Goal: Transaction & Acquisition: Purchase product/service

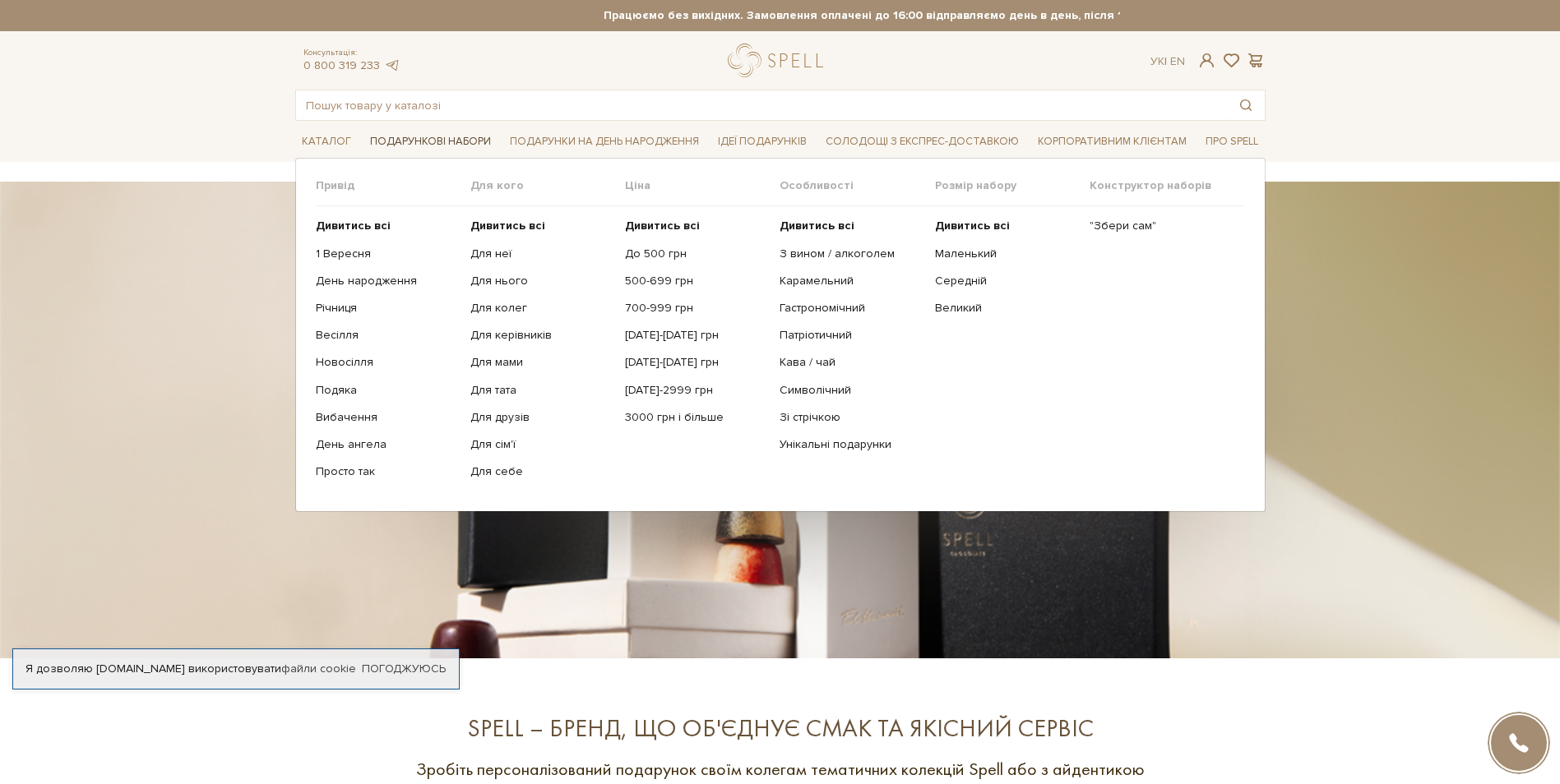
click at [430, 143] on span "Подарункові набори" at bounding box center [430, 142] width 134 height 26
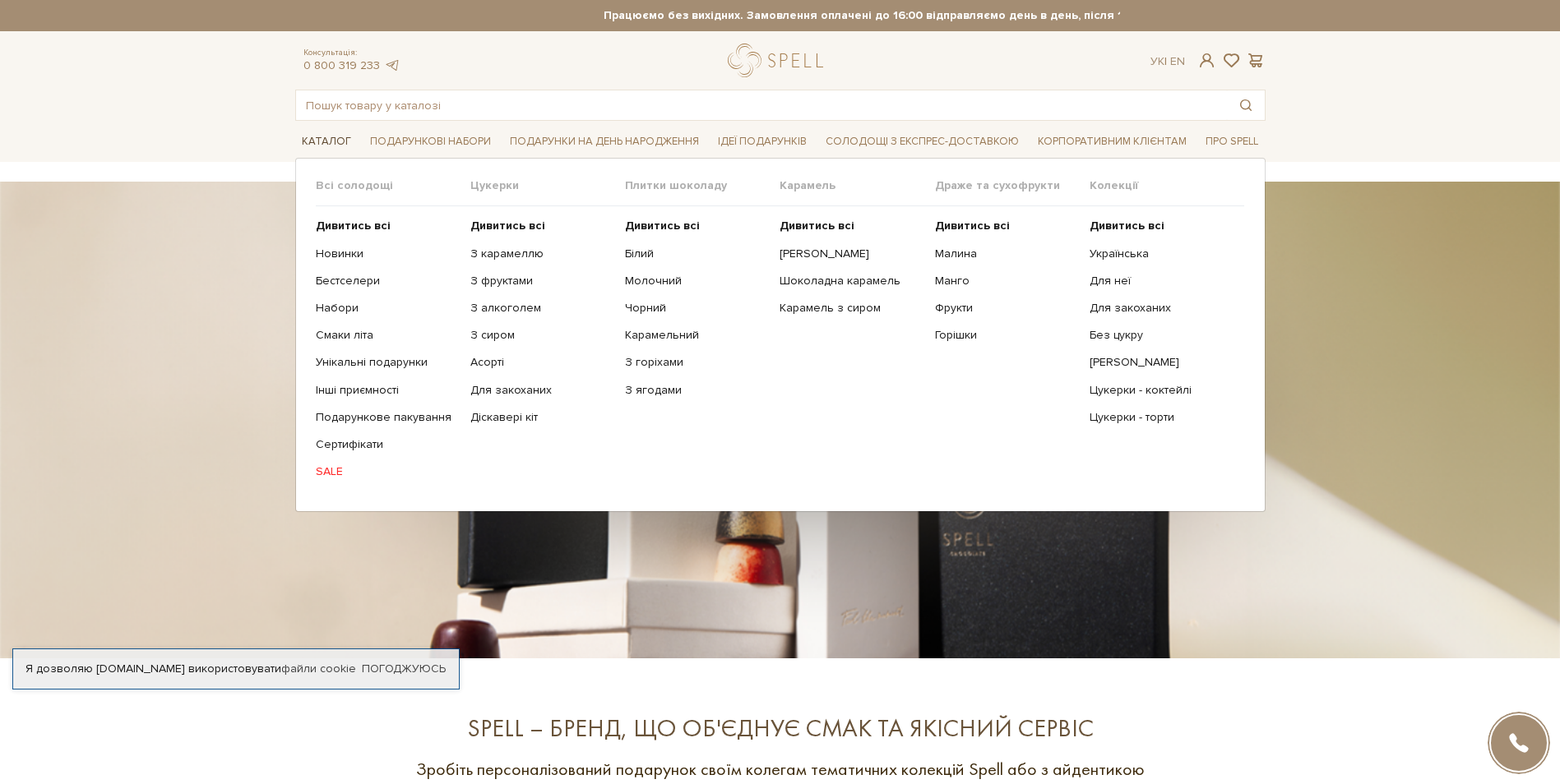
click at [335, 138] on span "Каталог" at bounding box center [326, 142] width 62 height 26
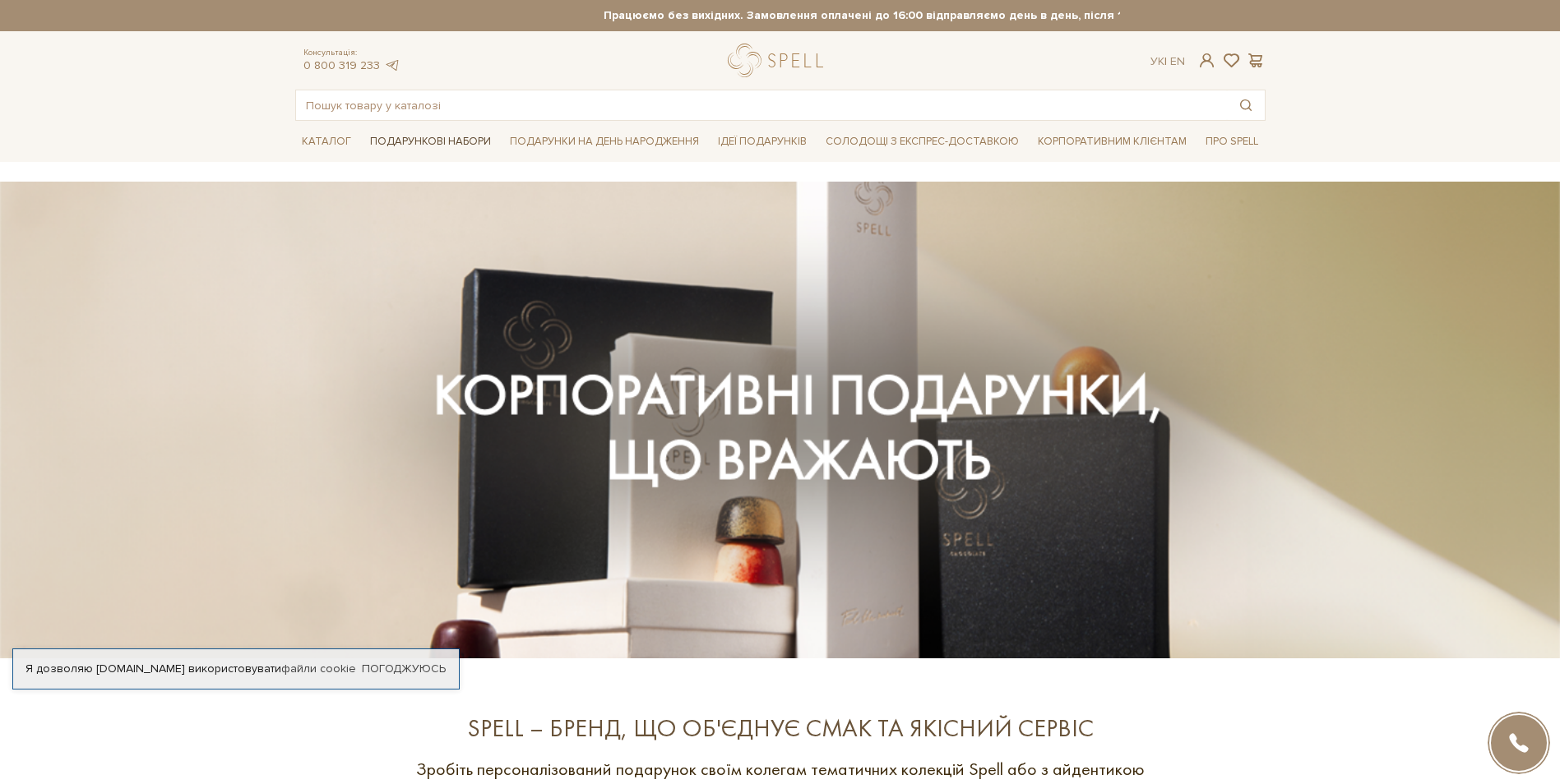
click at [405, 138] on span "Подарункові набори" at bounding box center [430, 142] width 134 height 26
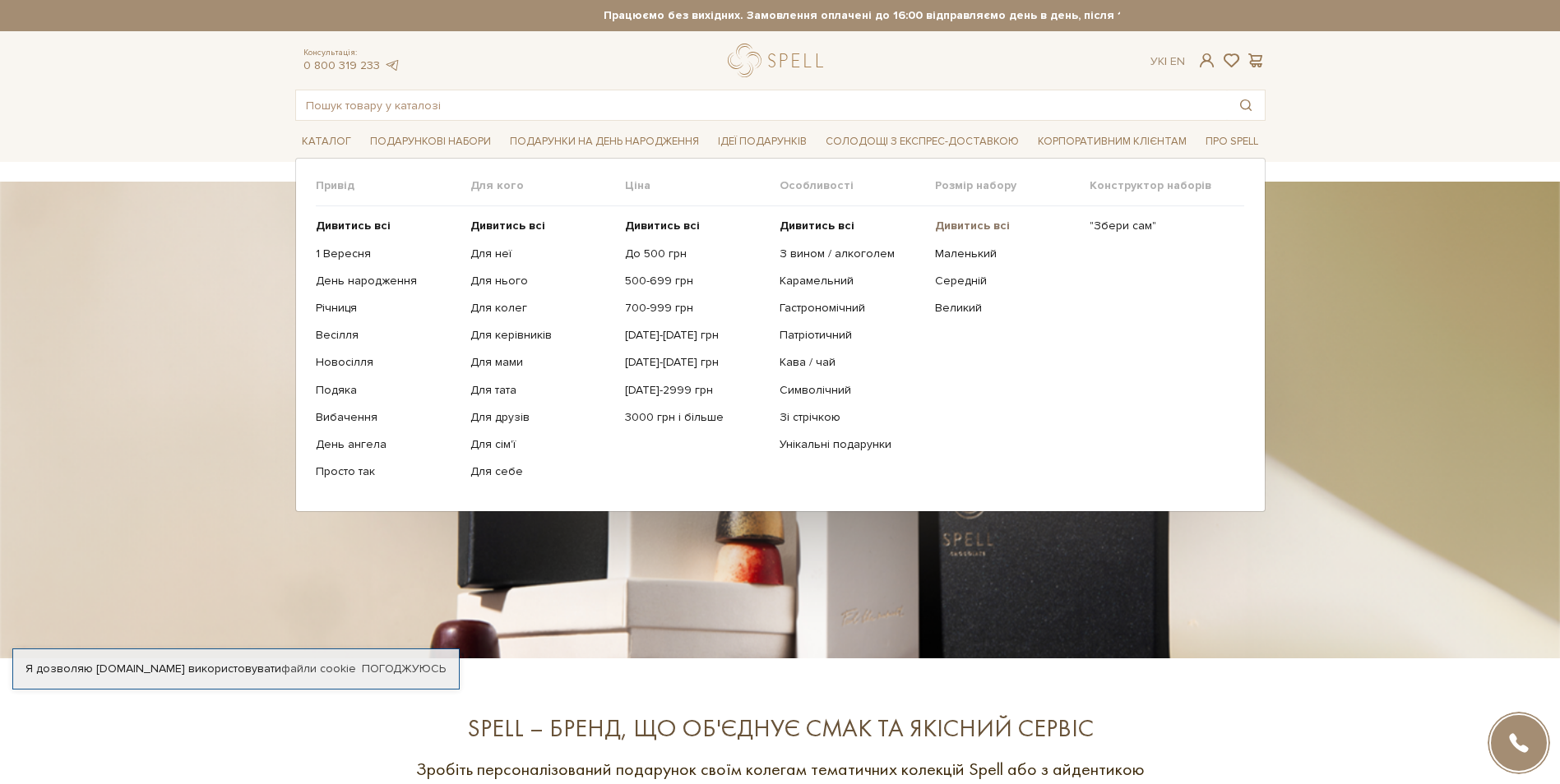
click at [970, 222] on b "Дивитись всі" at bounding box center [972, 225] width 75 height 14
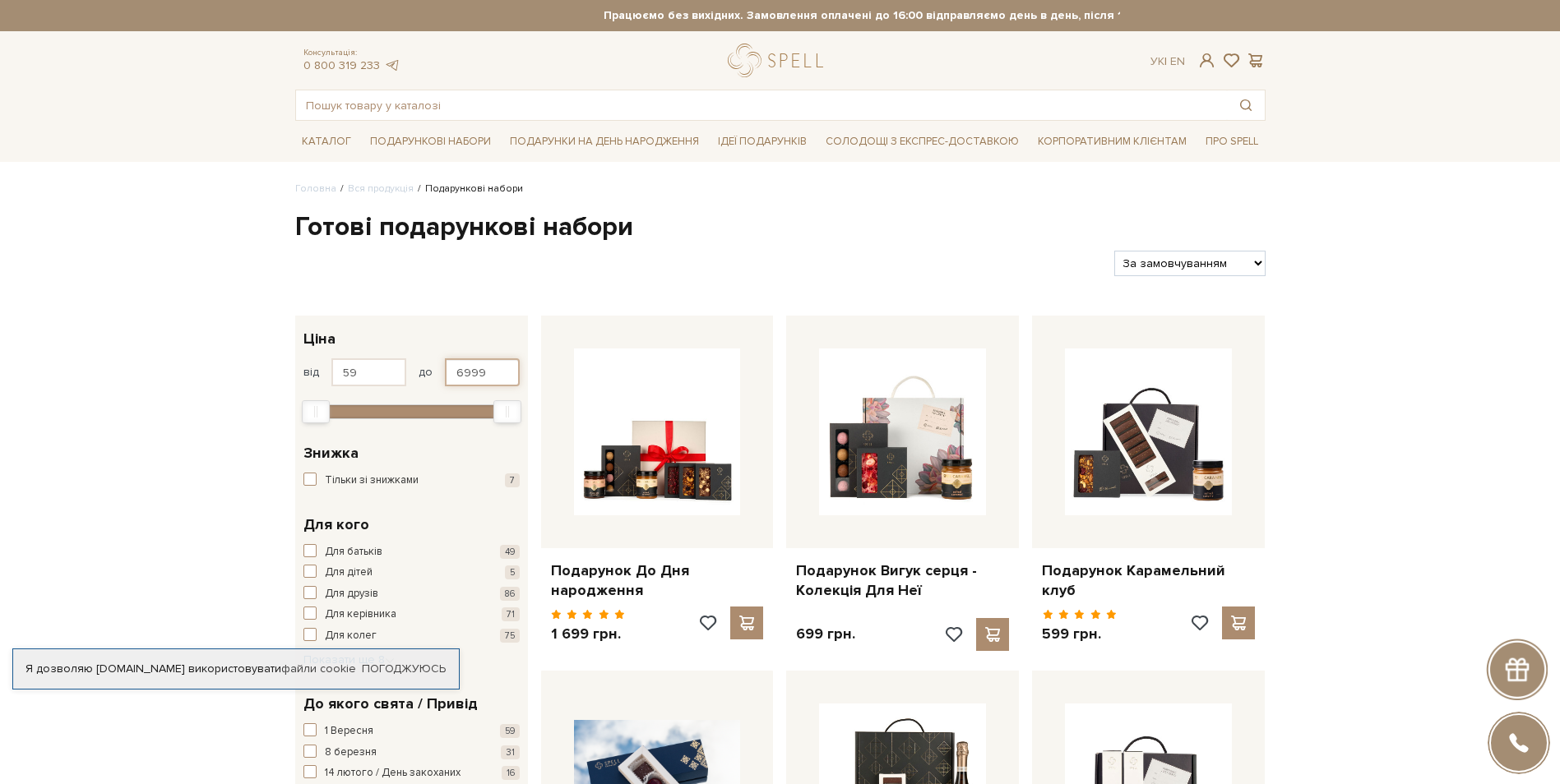
drag, startPoint x: 500, startPoint y: 371, endPoint x: 448, endPoint y: 321, distance: 72.1
click at [441, 360] on div "від 59 до 6999" at bounding box center [411, 372] width 216 height 28
type input "300"
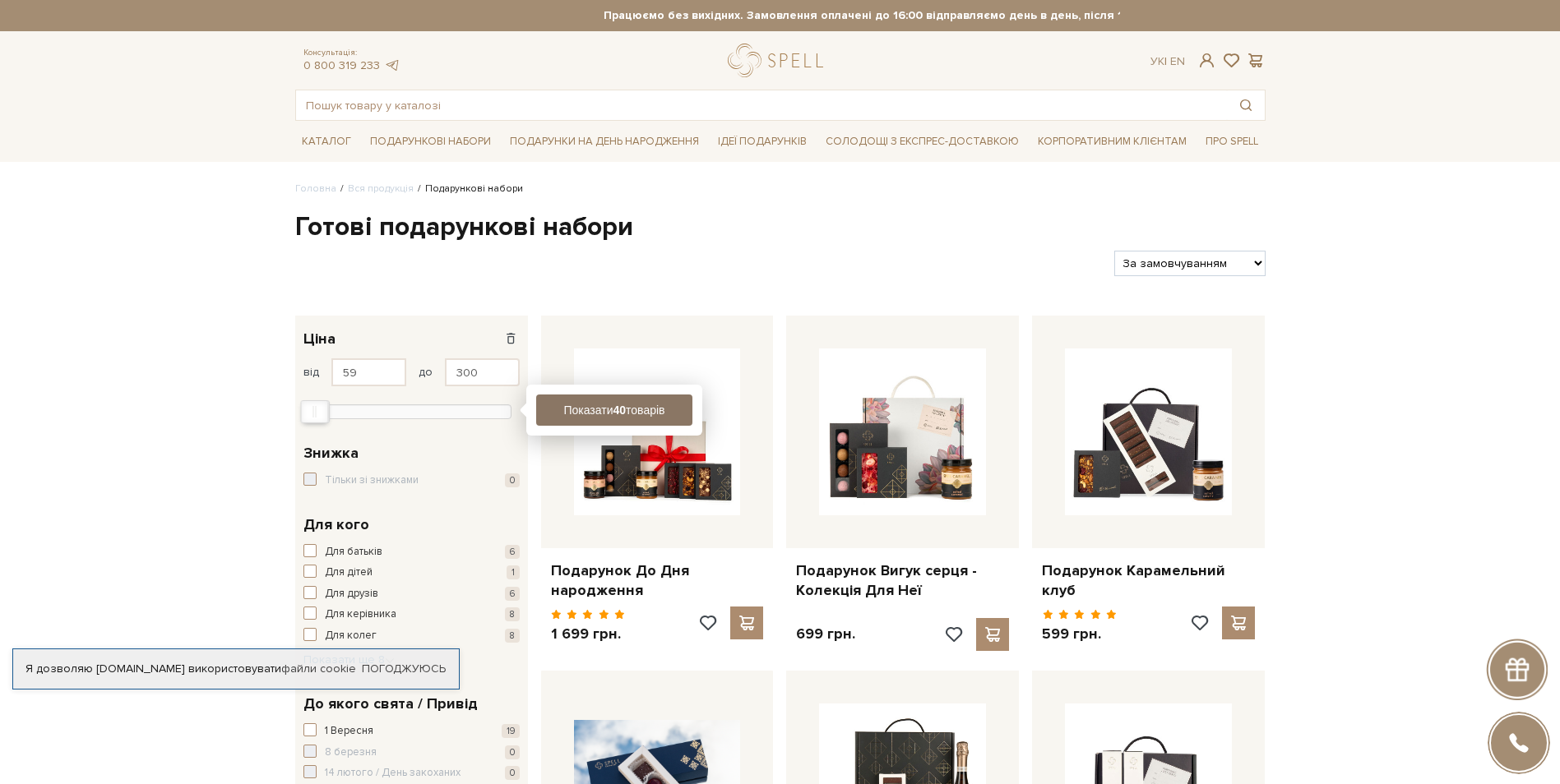
click at [611, 407] on button "Показати 40 товарів" at bounding box center [614, 410] width 156 height 32
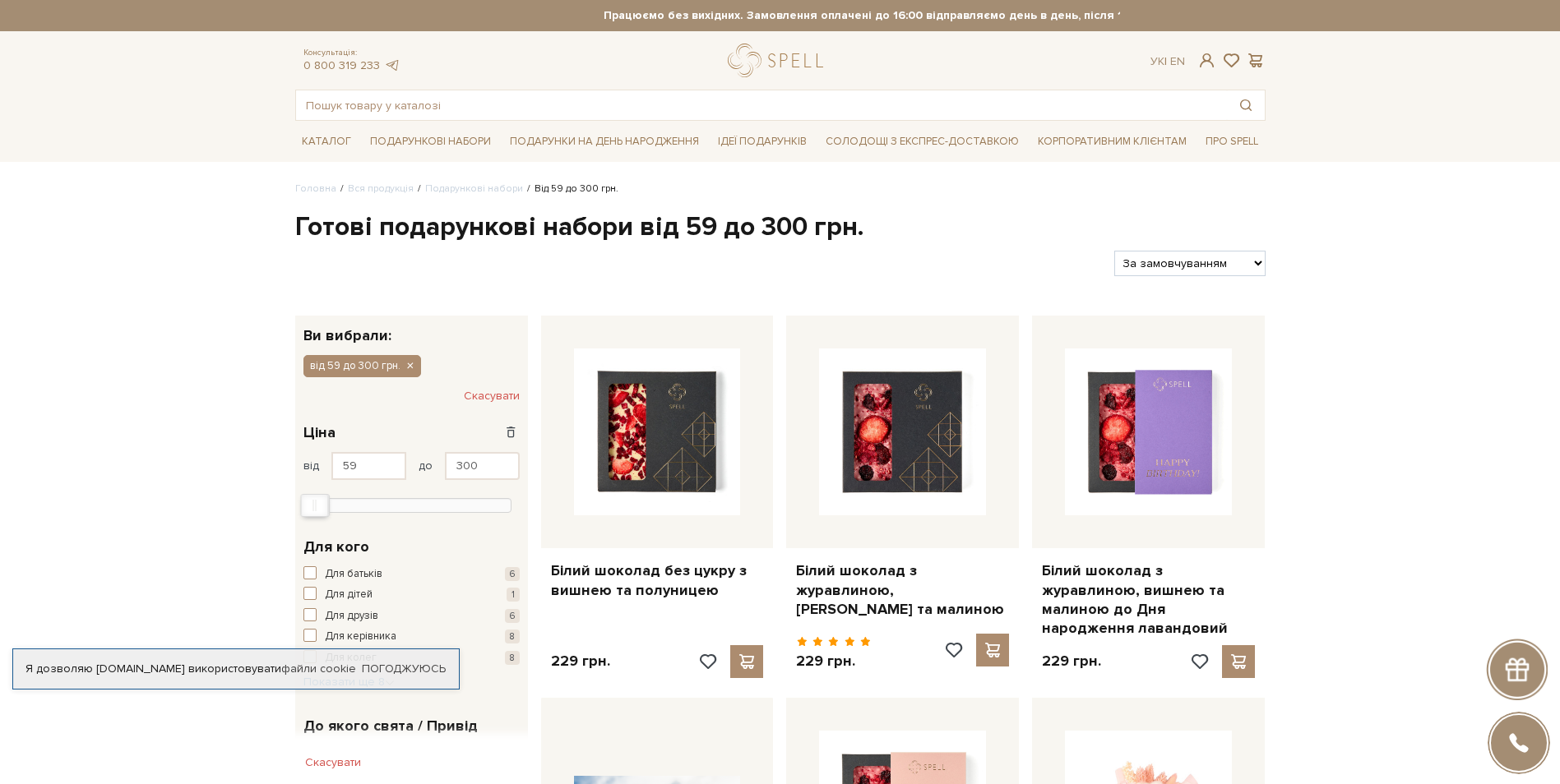
click at [1258, 260] on select "За замовчуванням За Ціною (зростання) За Ціною (зменшення) Новинки За популярні…" at bounding box center [1189, 264] width 150 height 26
select select "https://spellchocolate.com/our-productions/podarunkovi-box/?sort=p.price&order=…"
click at [1114, 251] on select "За замовчуванням За Ціною (зростання) За Ціною (зменшення) Новинки За популярні…" at bounding box center [1189, 264] width 150 height 26
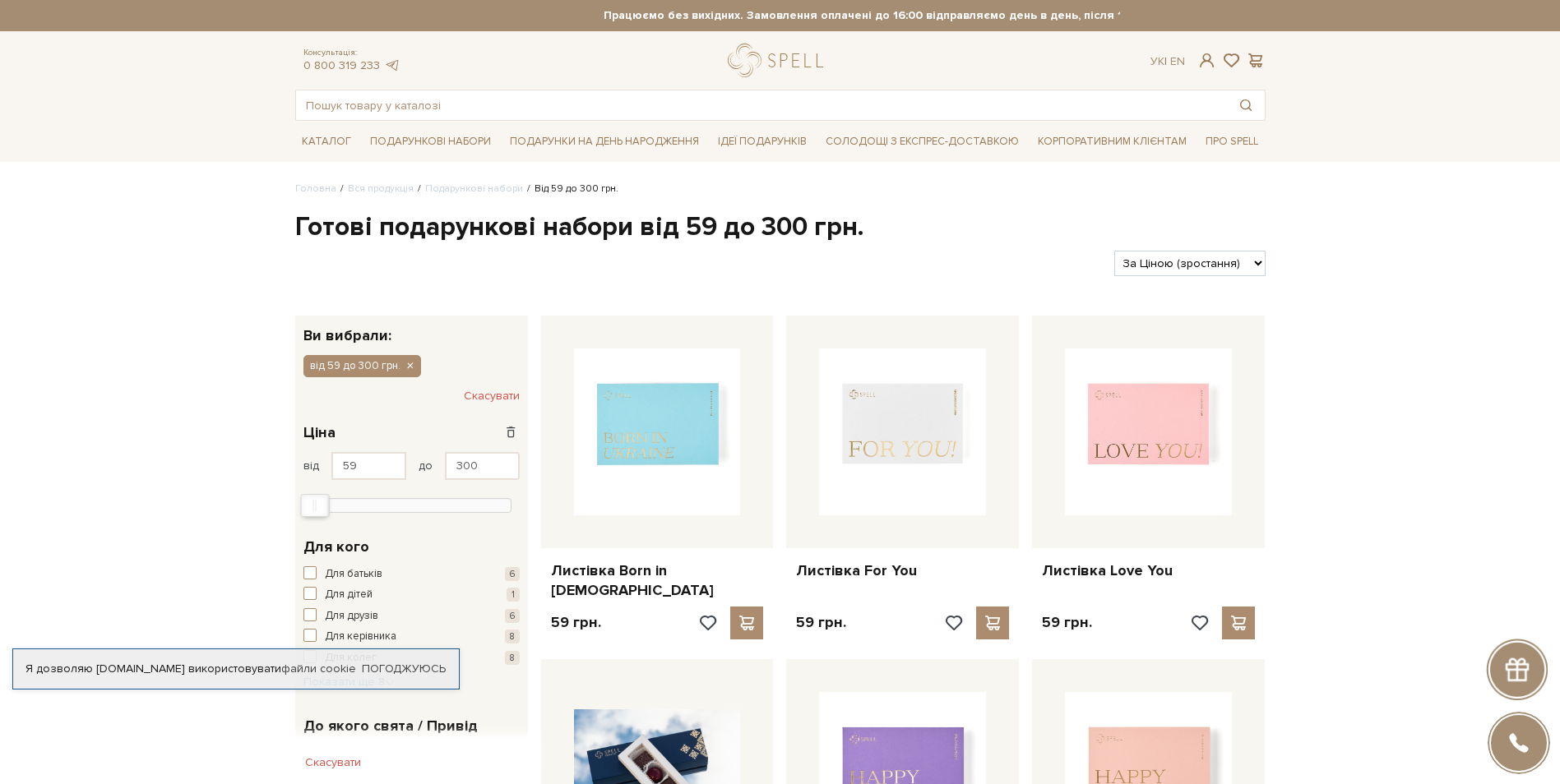
click at [1243, 258] on select "За замовчуванням За Ціною (зростання) За Ціною (зменшення) Новинки За популярні…" at bounding box center [1189, 264] width 150 height 26
select select "https://spellchocolate.com/our-productions/podarunkovi-box/?sort=p.price&order=…"
click at [1114, 251] on select "За замовчуванням За Ціною (зростання) За Ціною (зменшення) Новинки За популярні…" at bounding box center [1189, 264] width 150 height 26
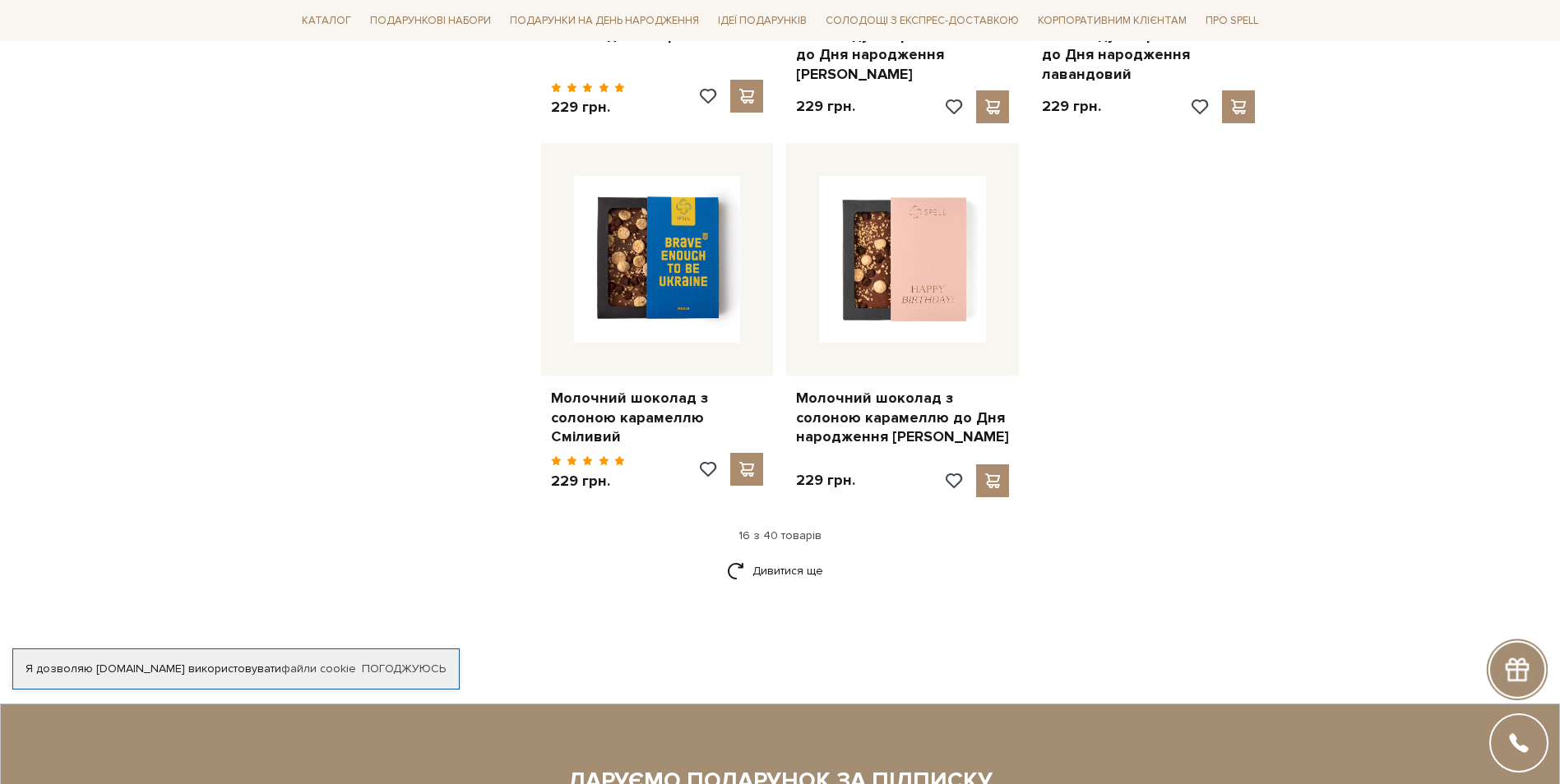
scroll to position [1973, 0]
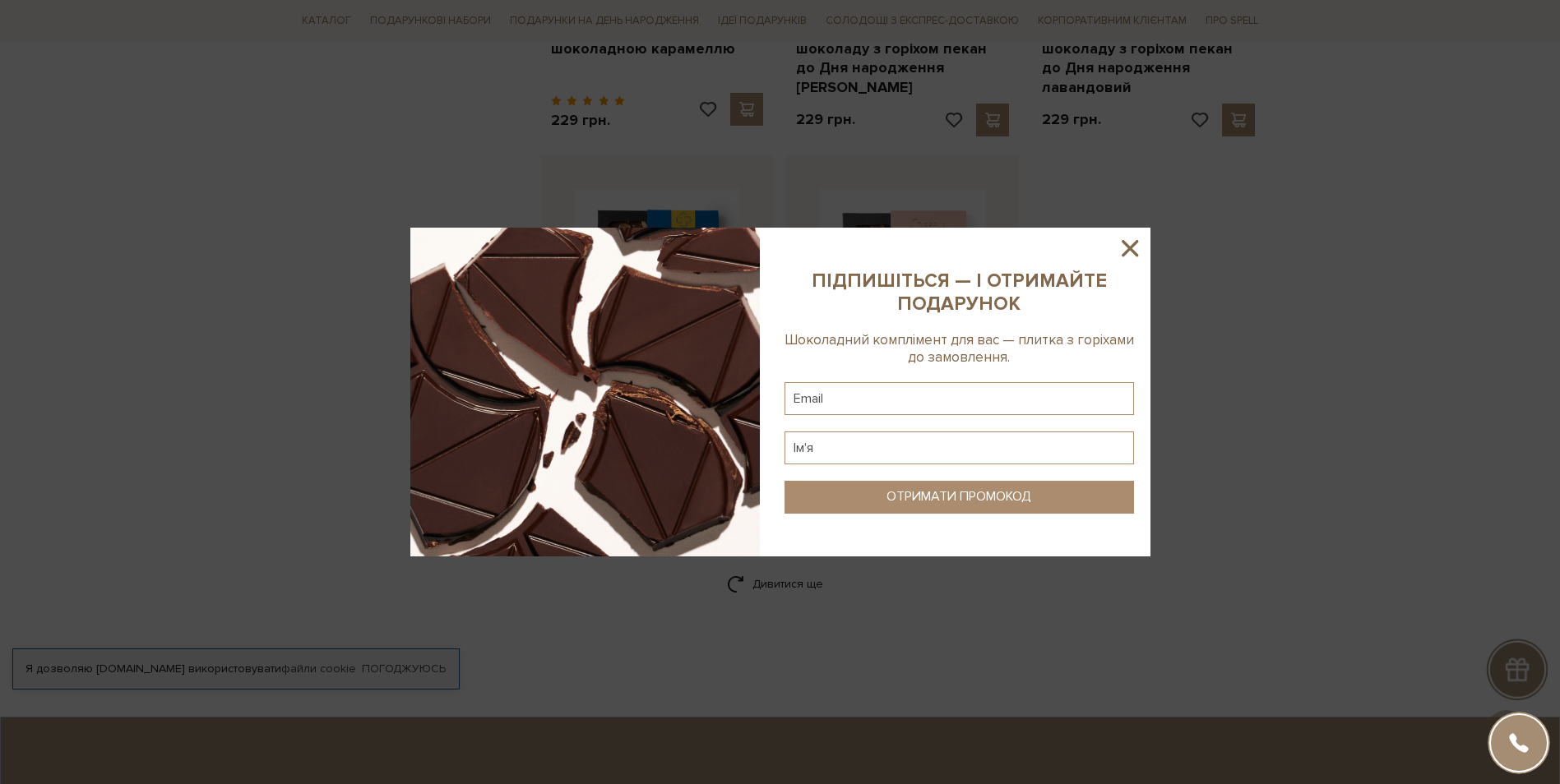
click at [1130, 253] on icon at bounding box center [1129, 248] width 28 height 28
